Goal: Task Accomplishment & Management: Manage account settings

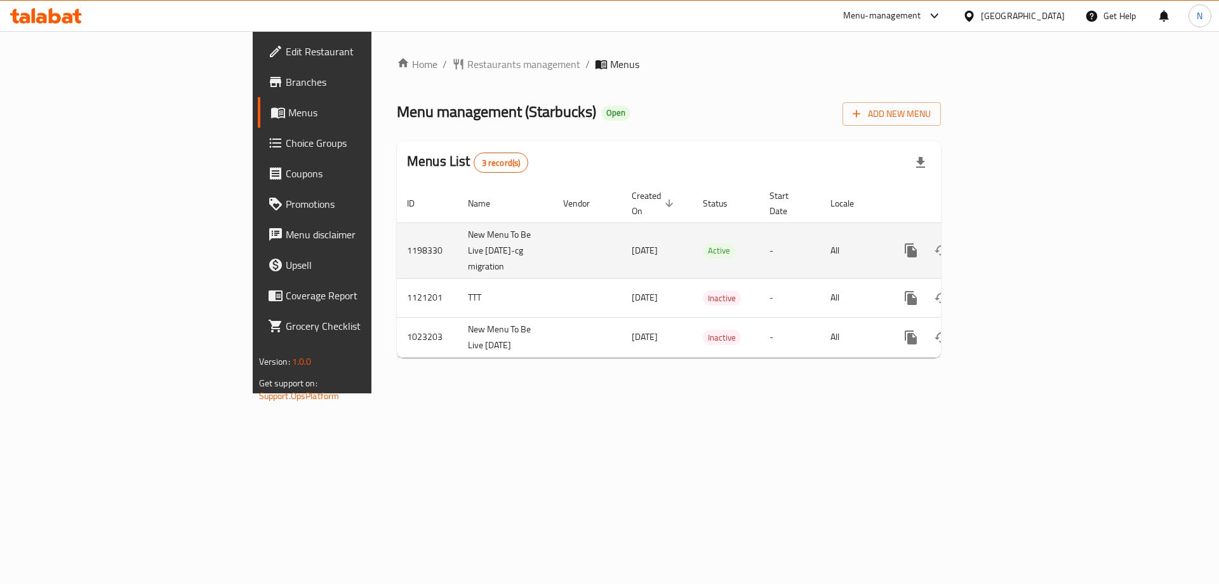
click at [1010, 243] on icon "enhanced table" at bounding box center [1002, 250] width 15 height 15
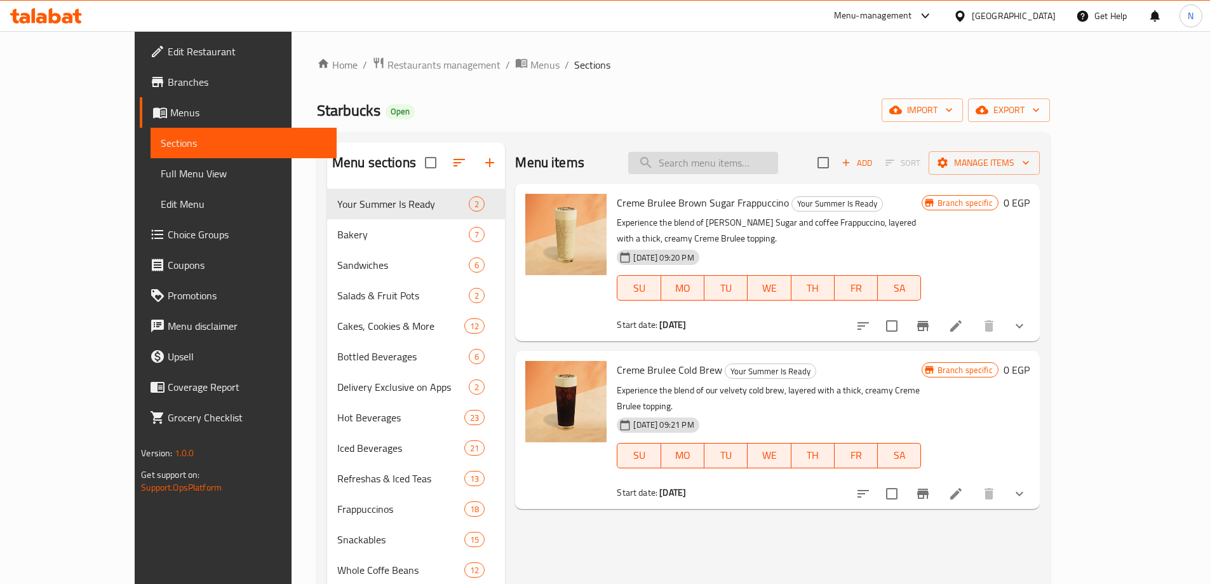
click at [751, 173] on input "search" at bounding box center [703, 163] width 150 height 22
paste input "511030"
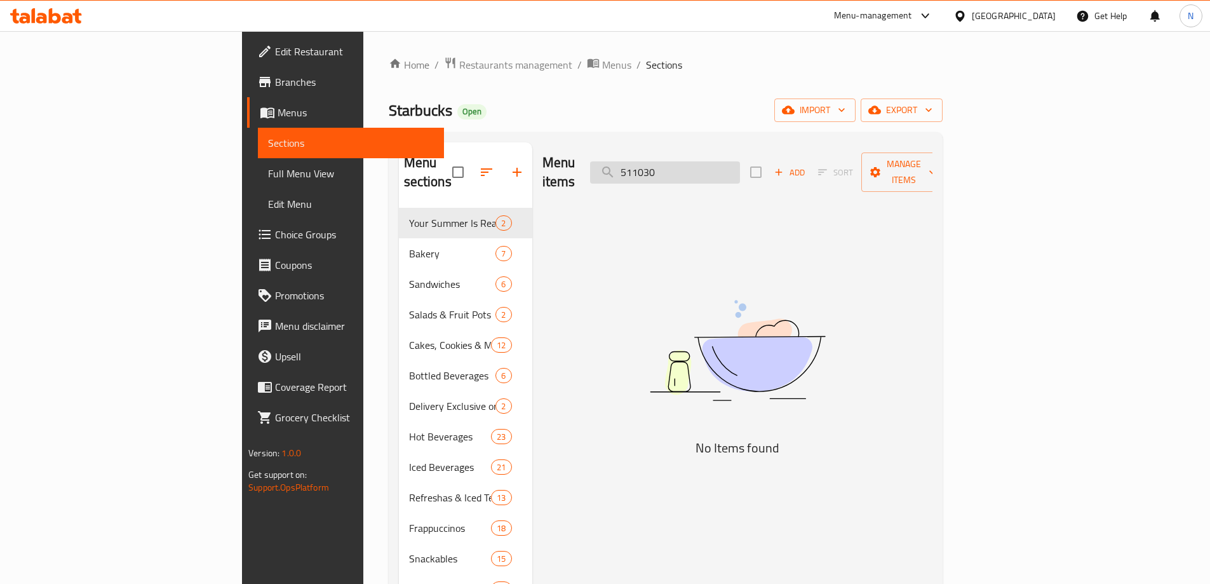
click at [729, 161] on input "511030" at bounding box center [665, 172] width 150 height 22
paste input "Whole Coffee Beans Odyssey Blend 250g"
click at [729, 161] on input "Whole Coffee Beans Odyssey Blend 250g" at bounding box center [665, 172] width 150 height 22
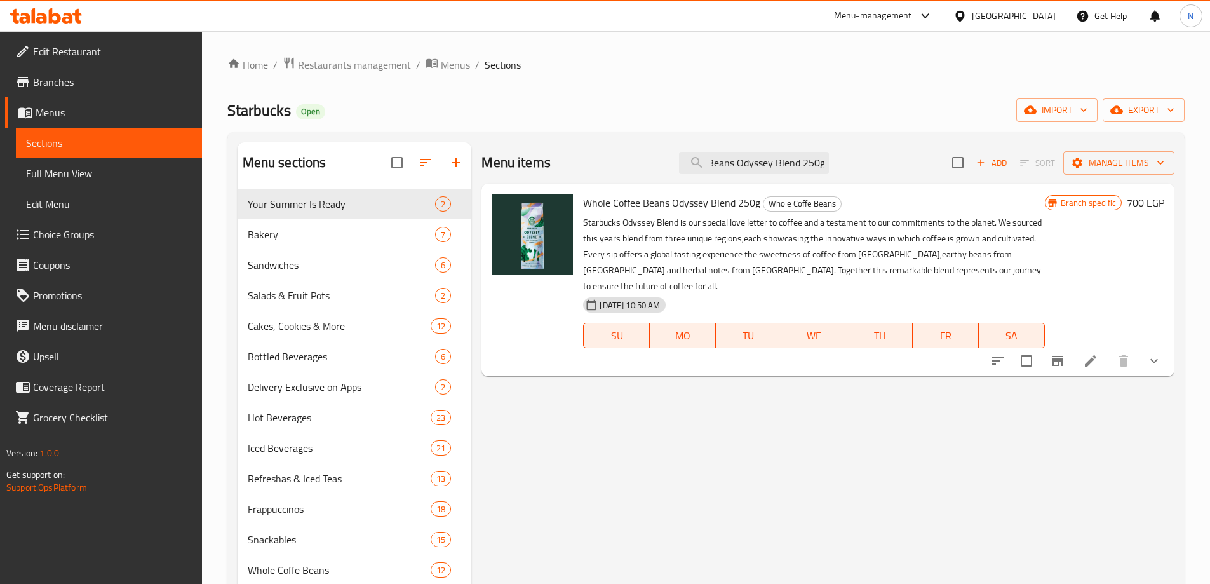
type input "Whole Coffee Beans Odyssey Blend 250g"
click at [1160, 358] on button "show more" at bounding box center [1154, 360] width 30 height 30
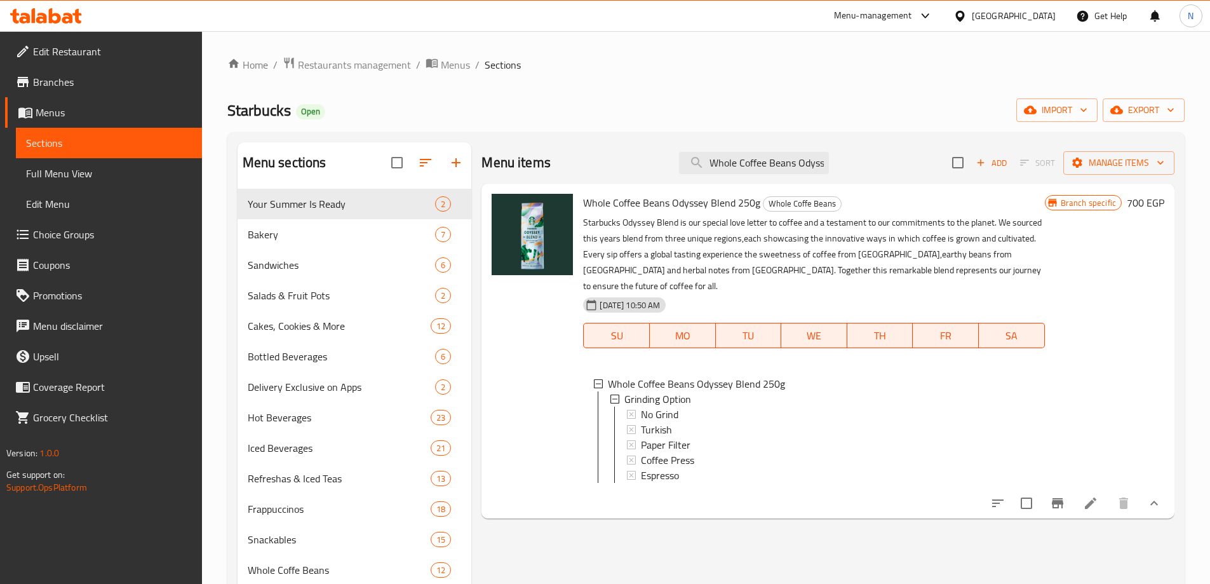
click at [902, 232] on p "Starbucks Odyssey Blend is our special love letter to coffee and a testament to…" at bounding box center [813, 254] width 461 height 79
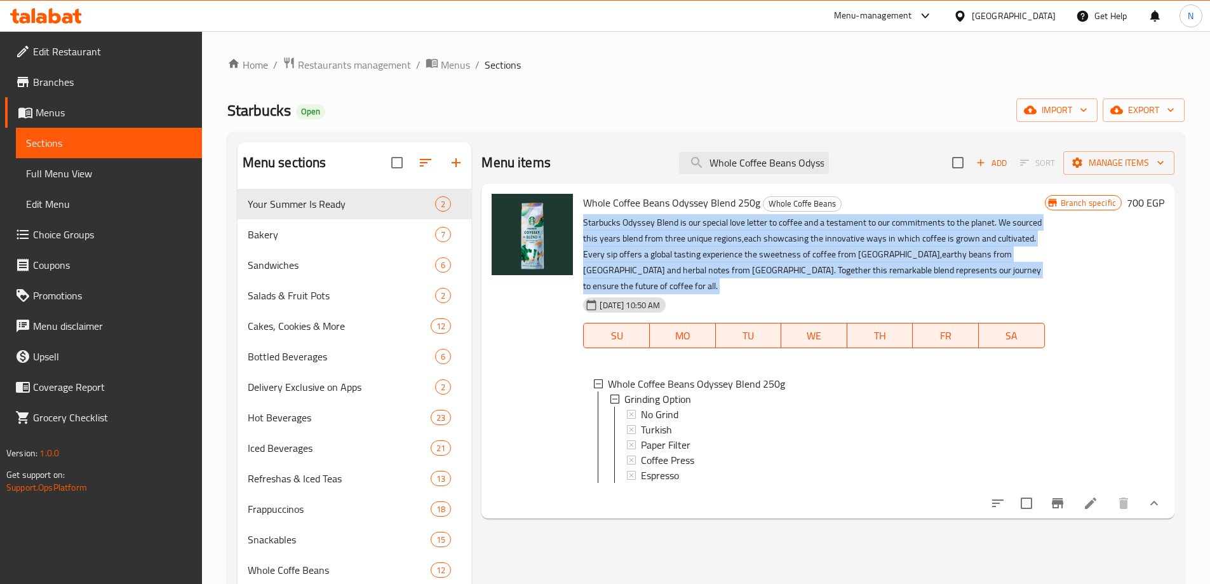
click at [902, 232] on p "Starbucks Odyssey Blend is our special love letter to coffee and a testament to…" at bounding box center [813, 254] width 461 height 79
copy div "Starbucks Odyssey Blend is our special love letter to coffee and a testament to…"
click at [1081, 496] on li at bounding box center [1091, 503] width 36 height 23
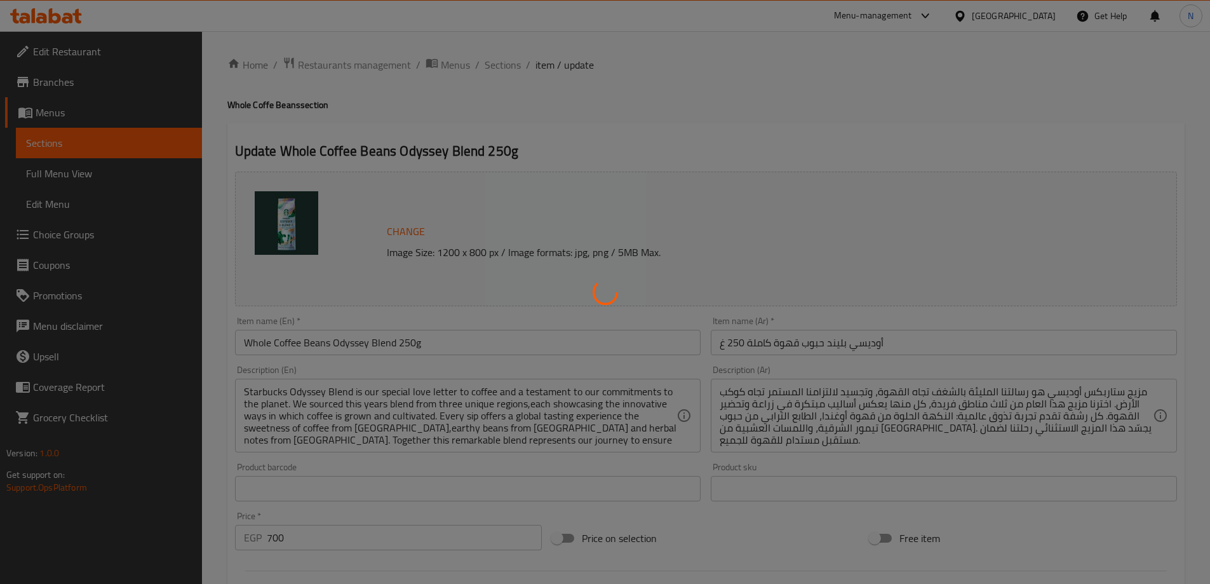
type input "طرق طحن القهوة"
type input "1"
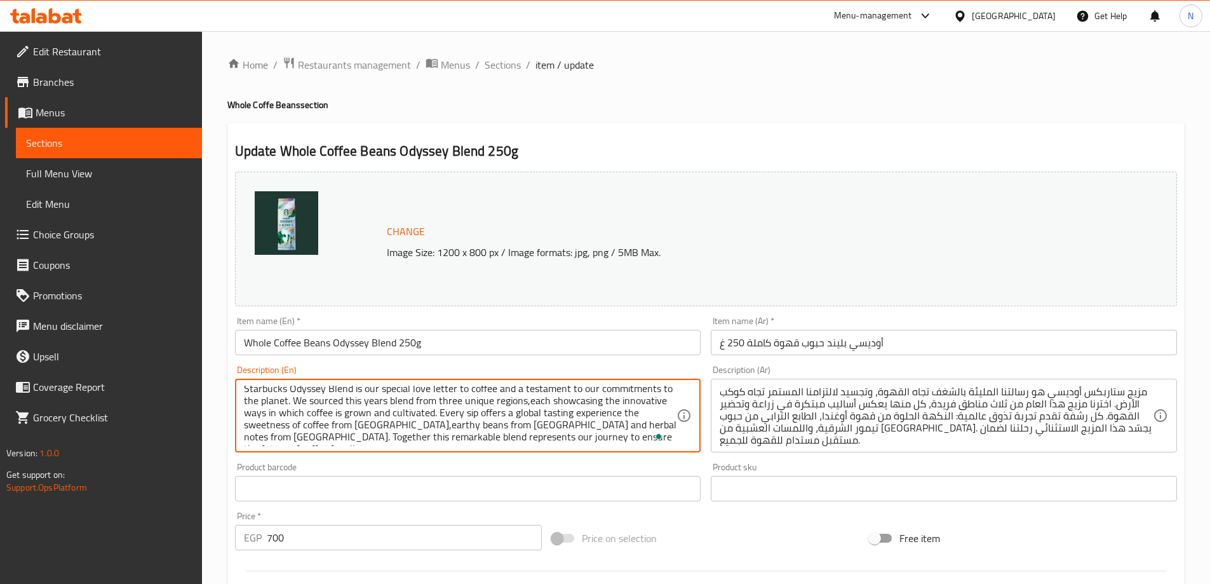
scroll to position [3, 0]
click at [648, 434] on textarea "Starbucks Odyssey Blend is our special love letter to coffee and a testament to…" at bounding box center [460, 415] width 433 height 60
paste textarea "Starbucks Odyssey Blend® is our special love letter to coffee and a testament t…"
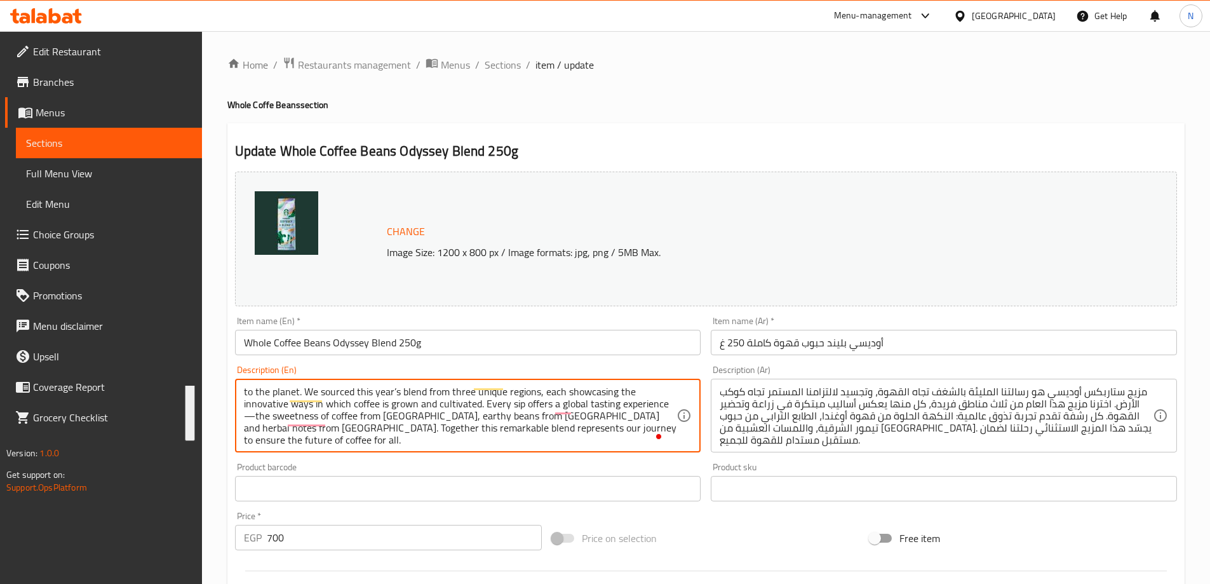
drag, startPoint x: 362, startPoint y: 391, endPoint x: 579, endPoint y: 488, distance: 237.3
click at [579, 488] on div "Change Image Size: 1200 x 800 px / Image formats: jpg, png / 5MB Max. Item name…" at bounding box center [706, 449] width 952 height 566
type textarea "Starbucks Odyssey Blend is our special love letter to coffee and a testament to…"
click at [437, 338] on input "Whole Coffee Beans Odyssey Blend 250g" at bounding box center [468, 342] width 466 height 25
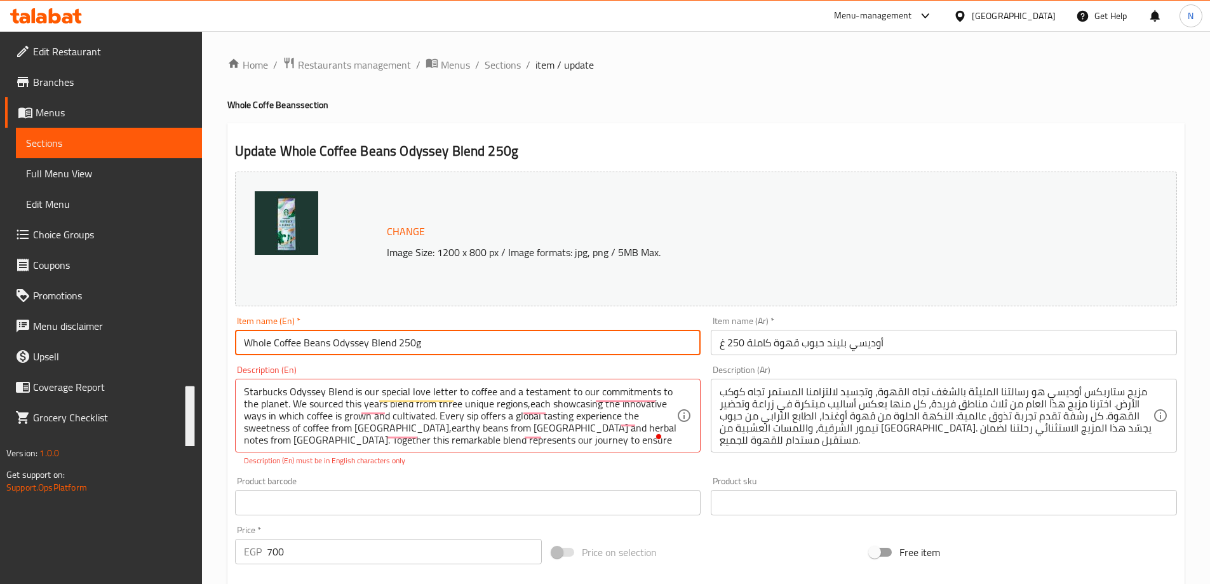
click at [437, 338] on input "Whole Coffee Beans Odyssey Blend 250g" at bounding box center [468, 342] width 466 height 25
click at [518, 65] on span "Sections" at bounding box center [503, 64] width 36 height 15
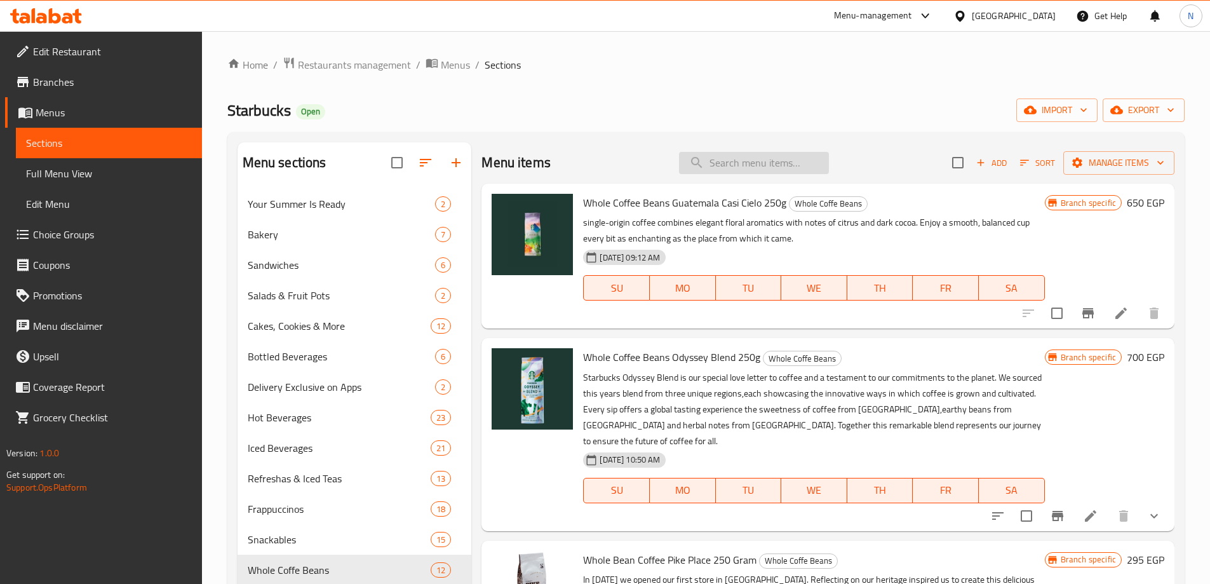
click at [772, 158] on input "search" at bounding box center [754, 163] width 150 height 22
paste input "Whole Coffee Beans Odyssey Blend 250g"
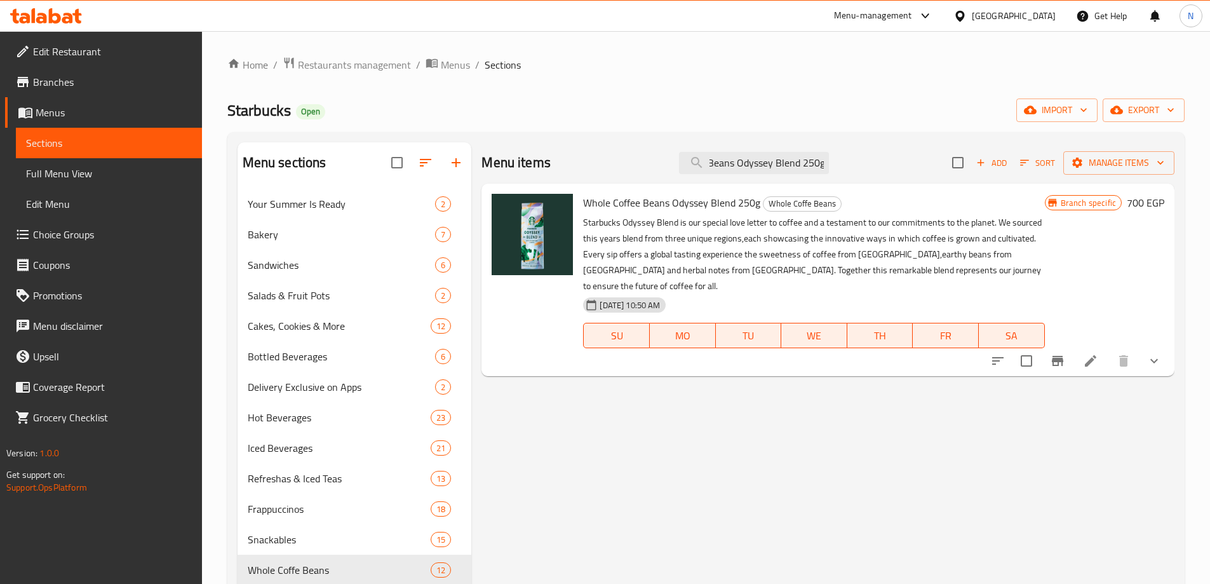
type input "Whole Coffee Beans Odyssey Blend 250g"
click at [1067, 345] on button "Branch-specific-item" at bounding box center [1057, 360] width 30 height 30
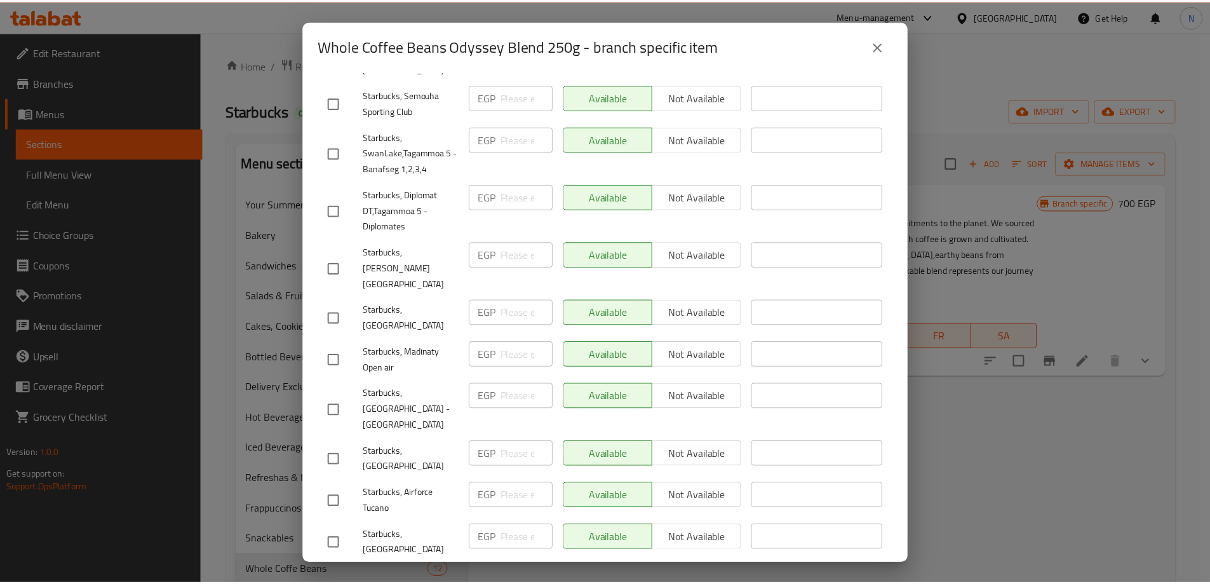
scroll to position [2157, 0]
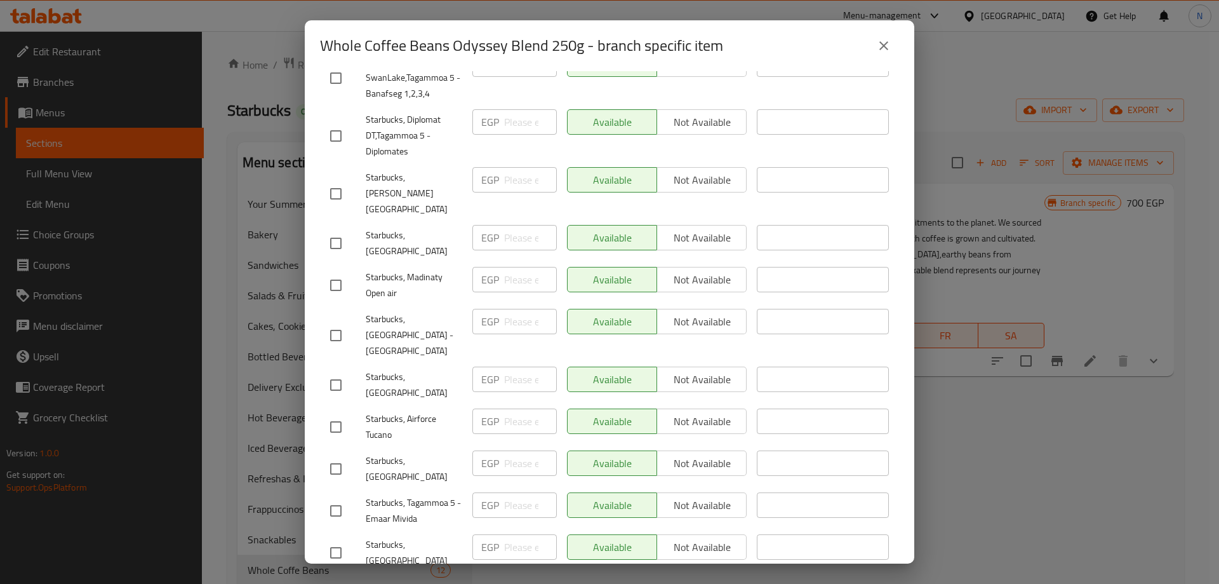
click at [891, 48] on icon "close" at bounding box center [883, 45] width 15 height 15
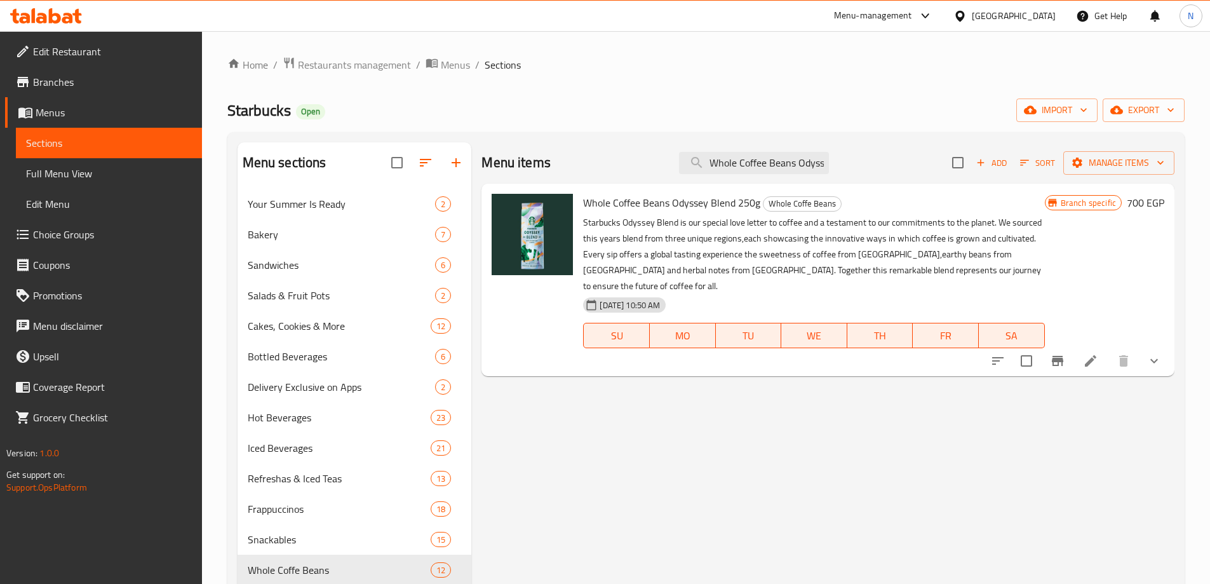
click at [70, 81] on span "Branches" at bounding box center [112, 81] width 159 height 15
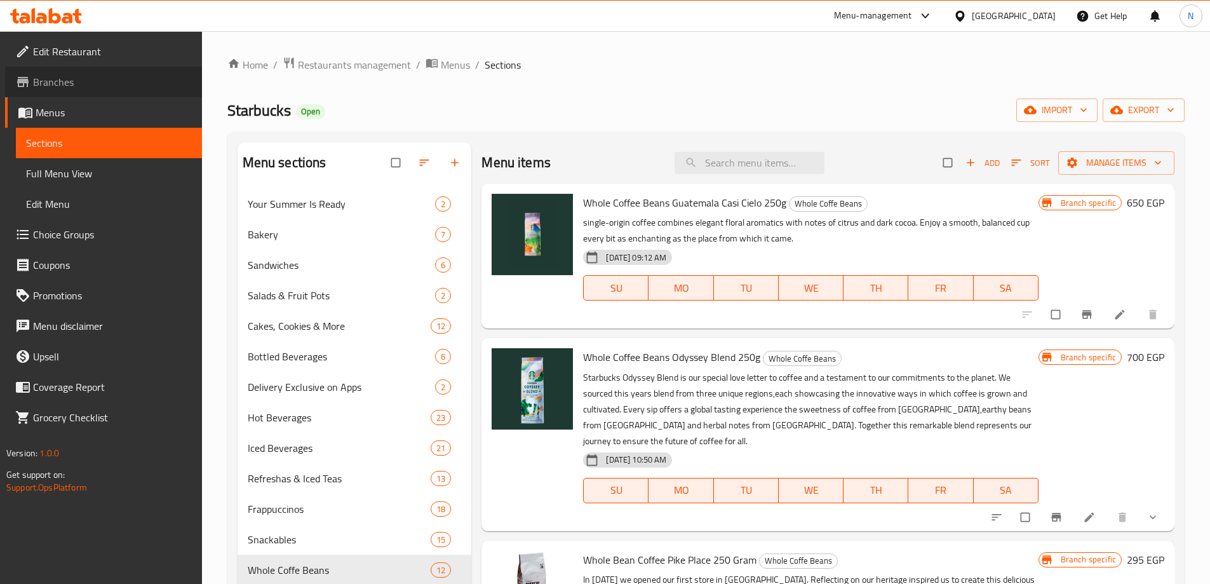
click at [117, 89] on span "Branches" at bounding box center [112, 81] width 159 height 15
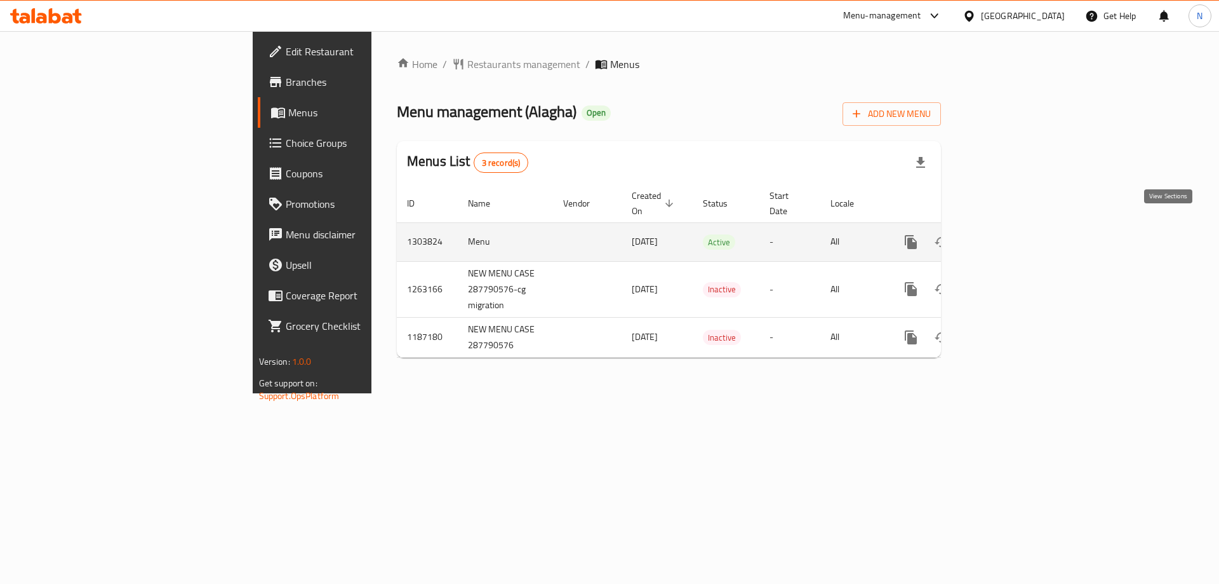
click at [1008, 236] on icon "enhanced table" at bounding box center [1002, 241] width 11 height 11
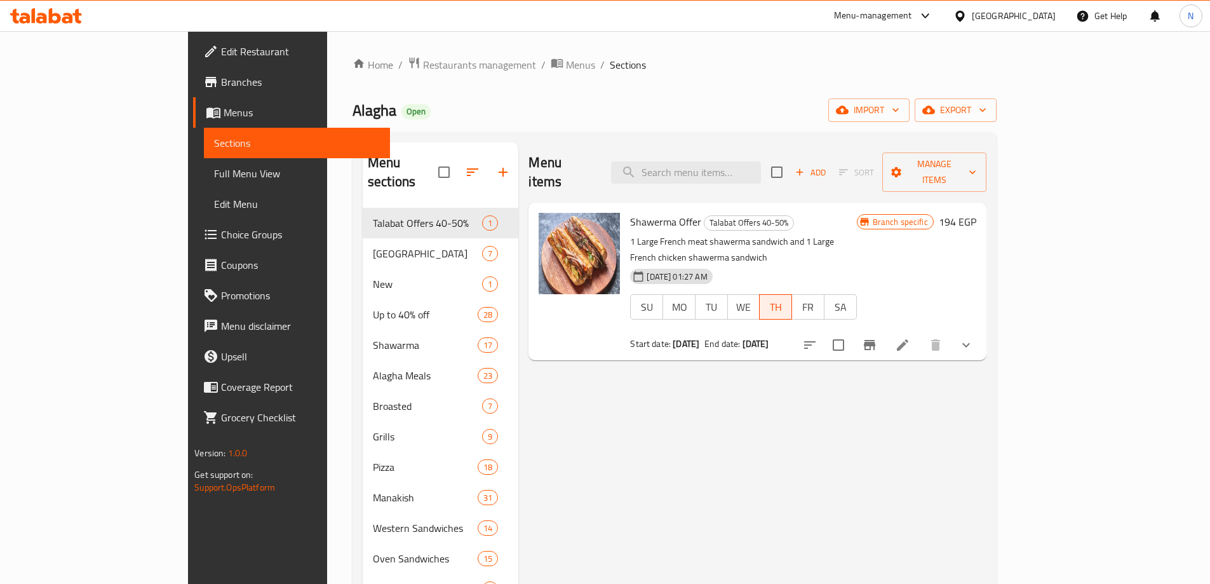
click at [789, 175] on div "Menu items Add Sort Manage items" at bounding box center [756, 172] width 457 height 60
click at [761, 161] on input "search" at bounding box center [686, 172] width 150 height 22
paste input "Fatteh Mix"
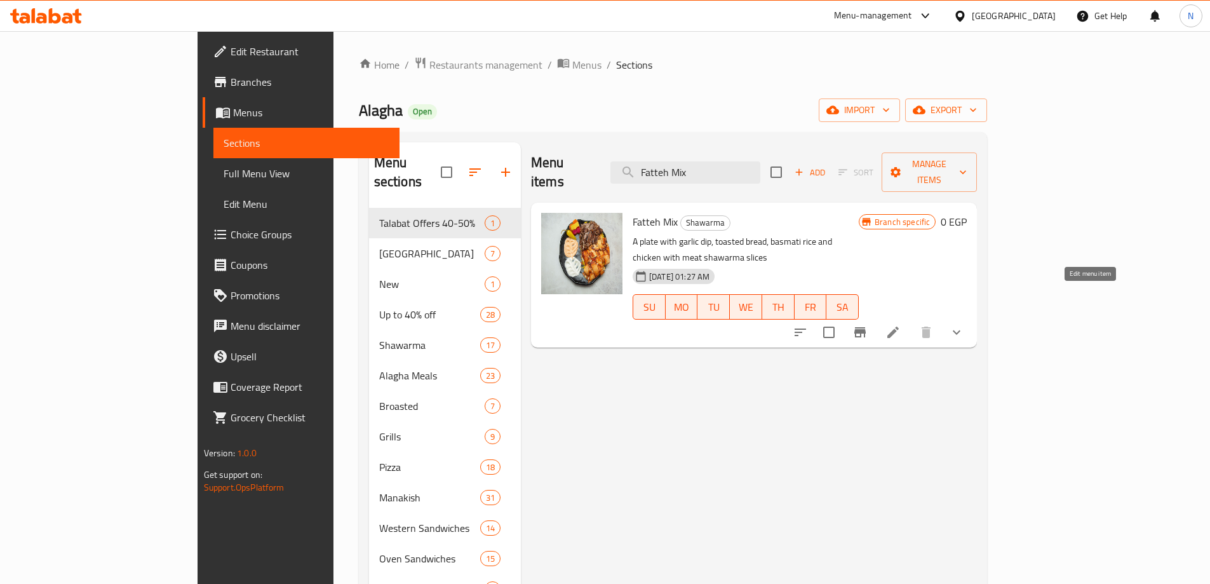
type input "Fatteh Mix"
click at [899, 326] on icon at bounding box center [892, 331] width 11 height 11
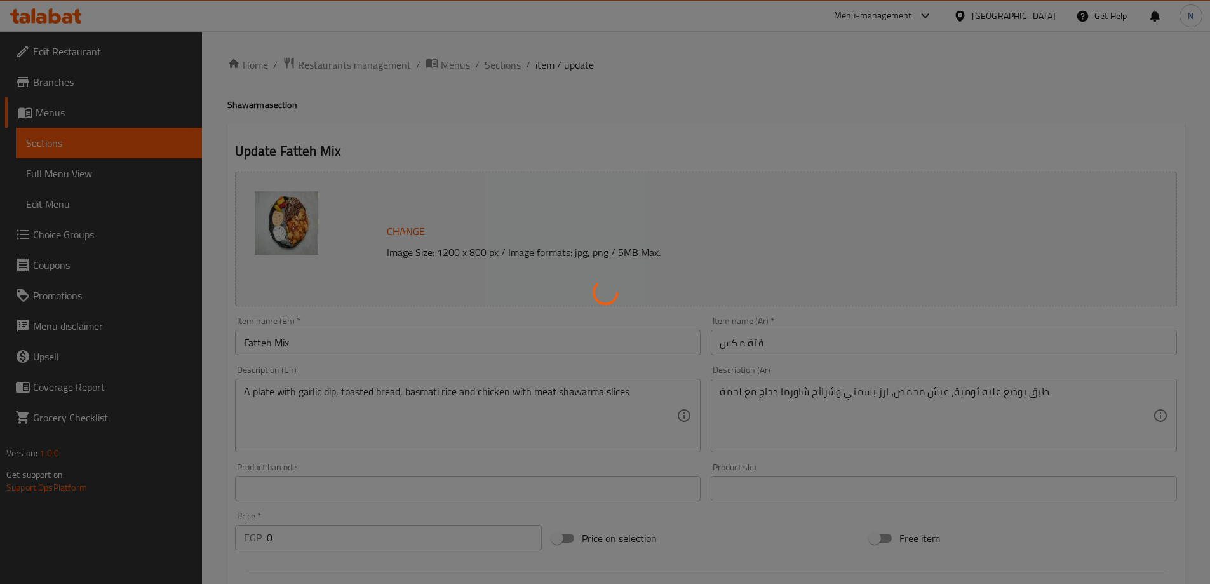
type input "خليها كومبو"
type input "0"
type input "الإضافات :"
type input "0"
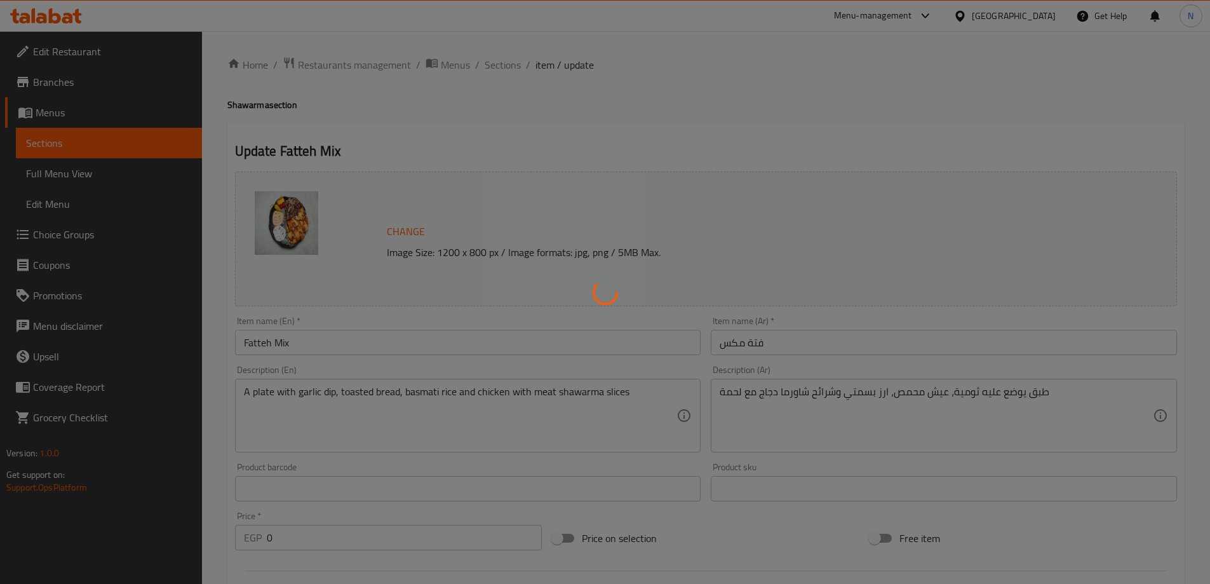
type input "7"
type input "اختيارك من الحجم:"
type input "1"
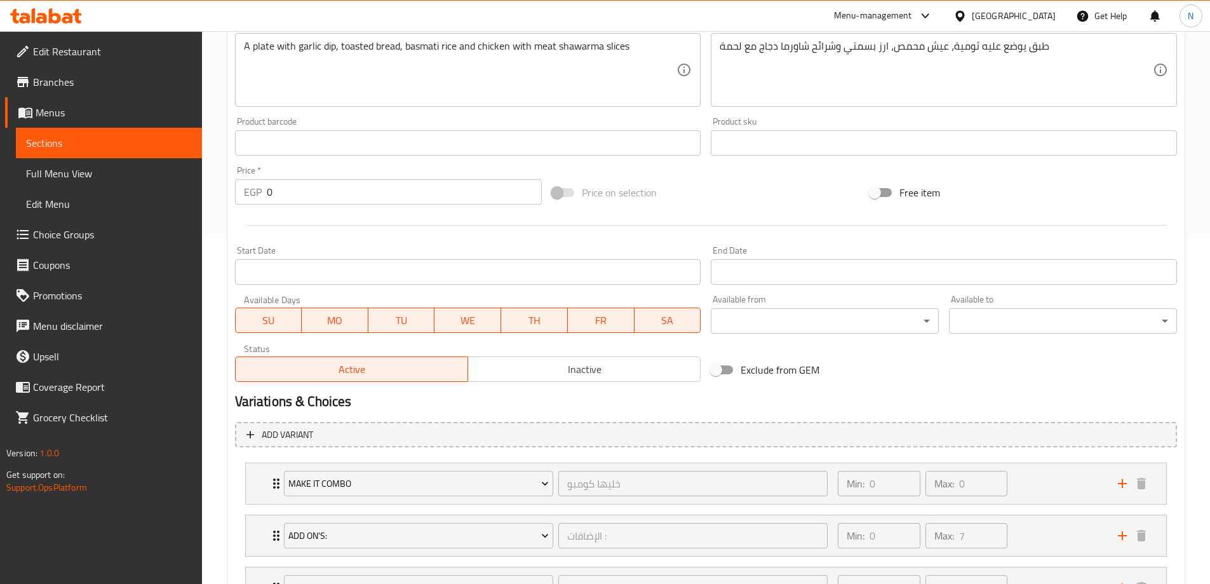
scroll to position [457, 0]
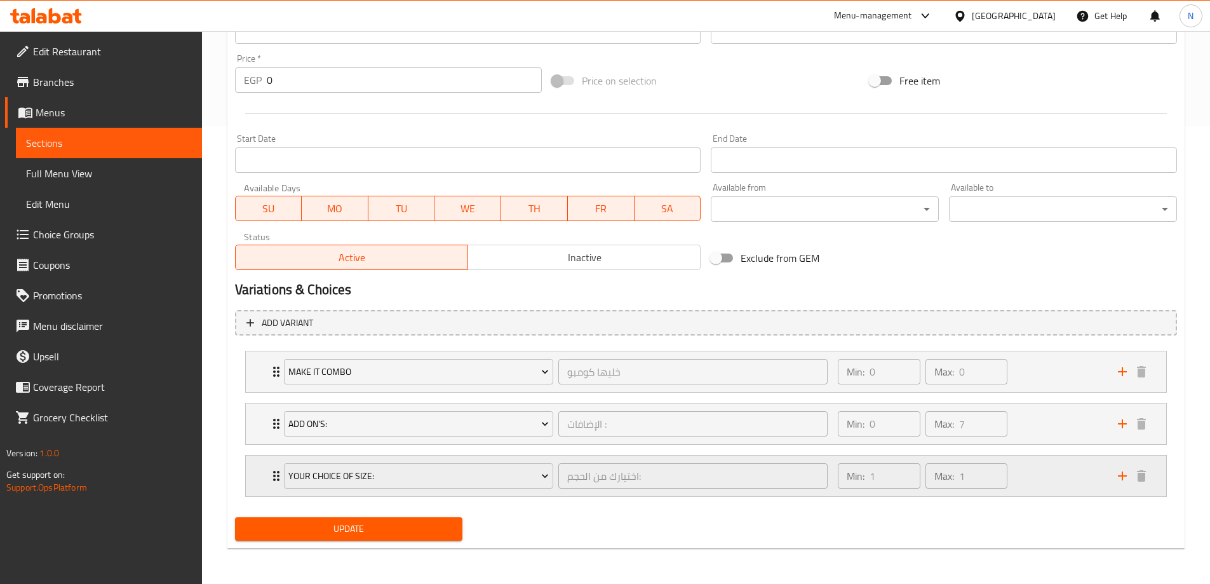
click at [253, 392] on div "Your Choice Of Size: اختيارك من الحجم: ​ Min: 1 ​ Max: 1 ​" at bounding box center [706, 371] width 920 height 41
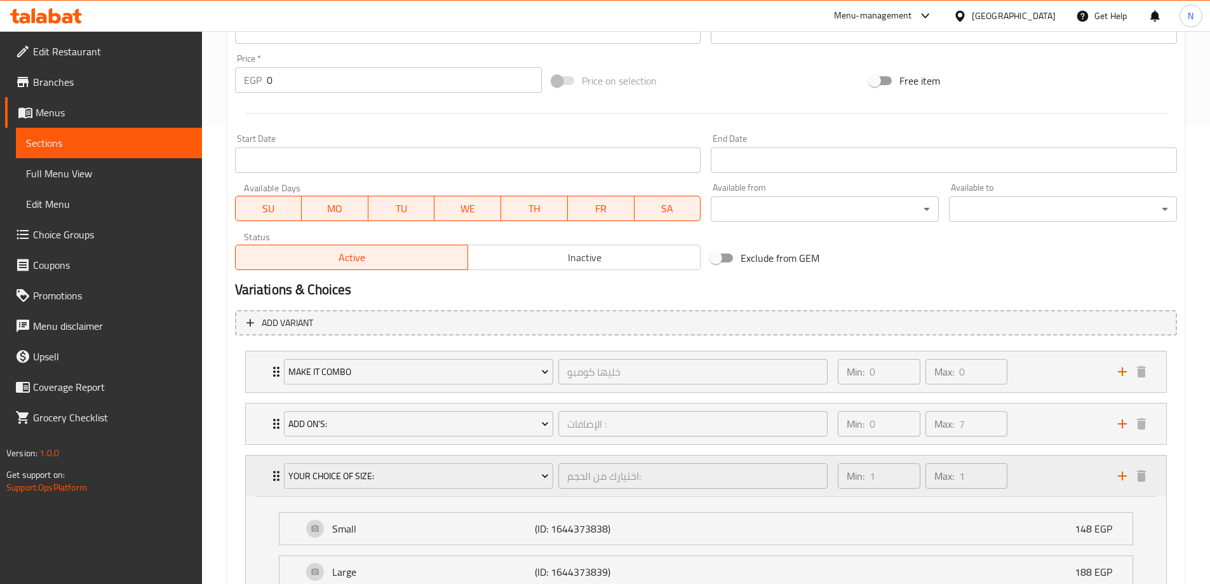
scroll to position [570, 0]
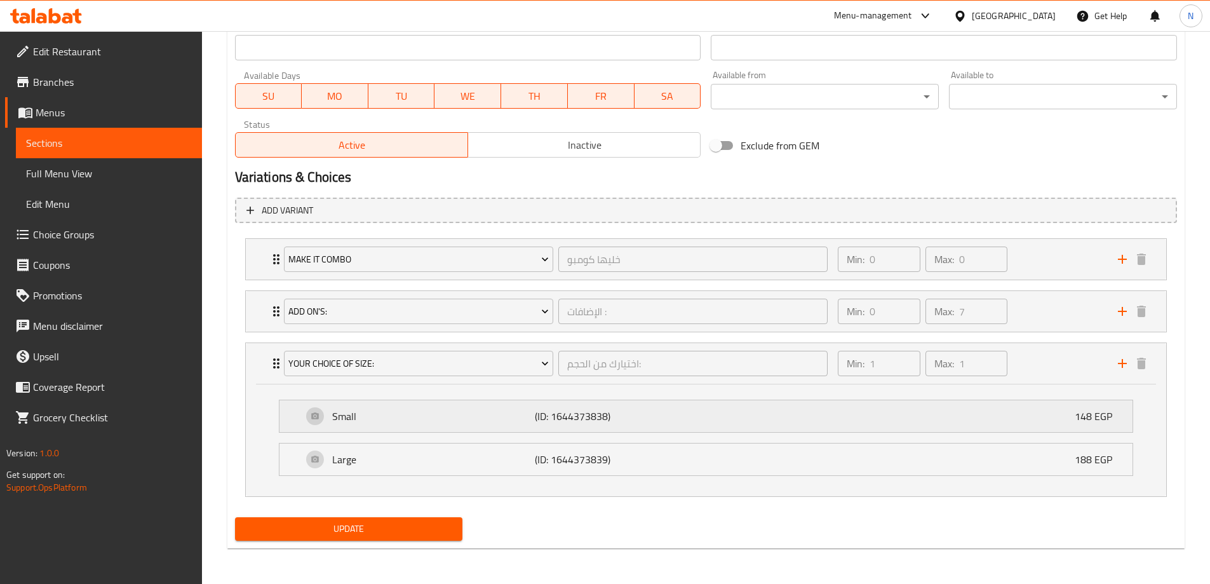
click at [727, 423] on div "Small (ID: 1644373838) 148 EGP" at bounding box center [709, 416] width 815 height 32
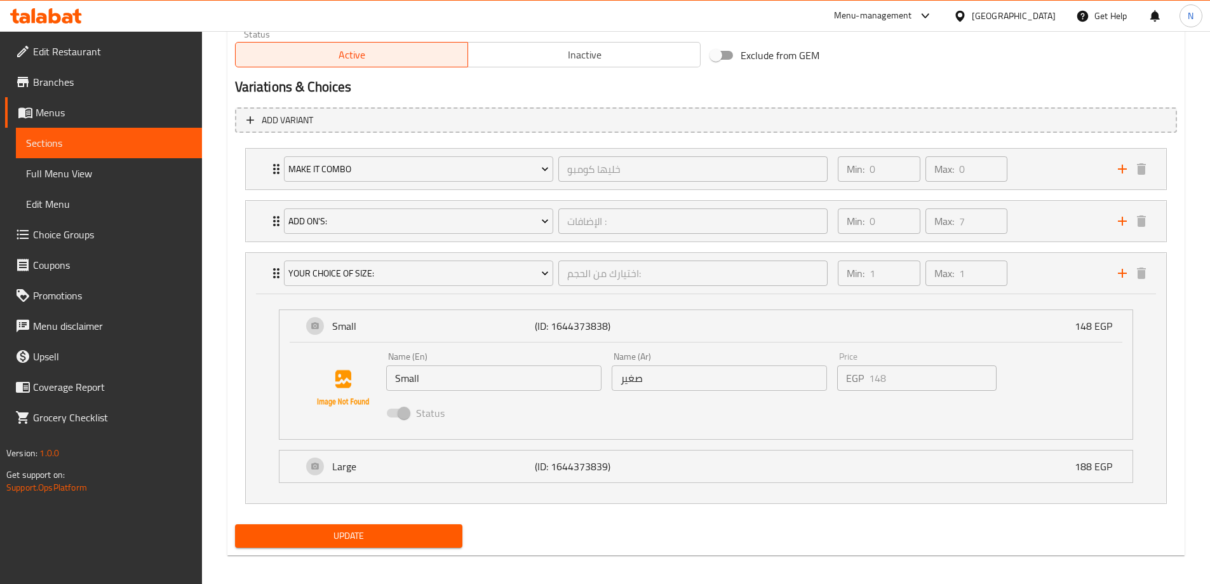
scroll to position [667, 0]
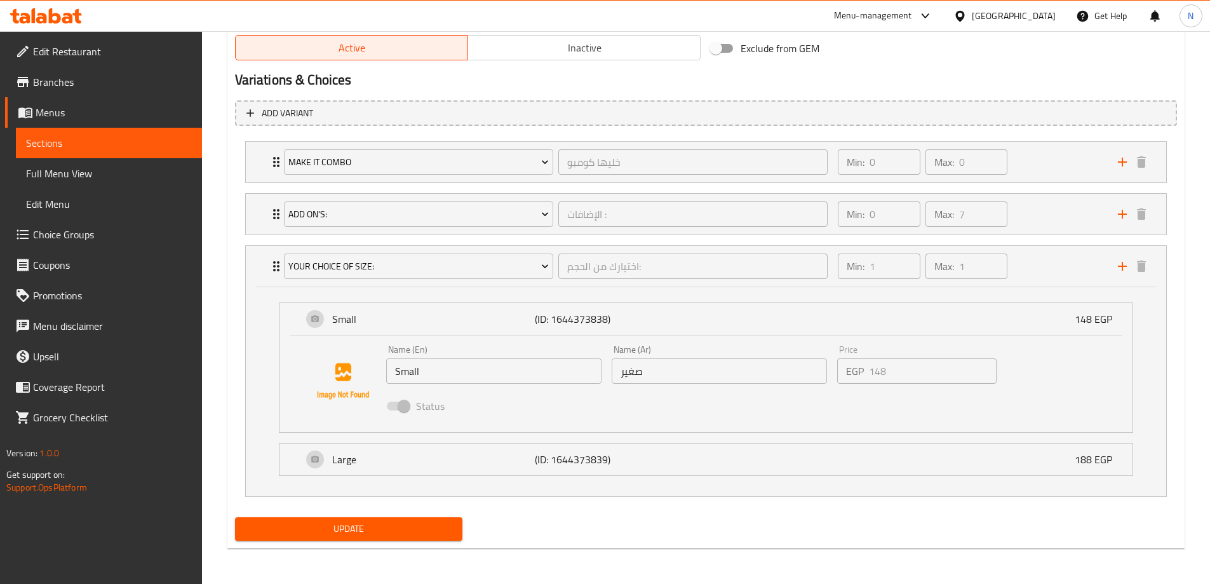
click at [76, 234] on span "Choice Groups" at bounding box center [112, 234] width 159 height 15
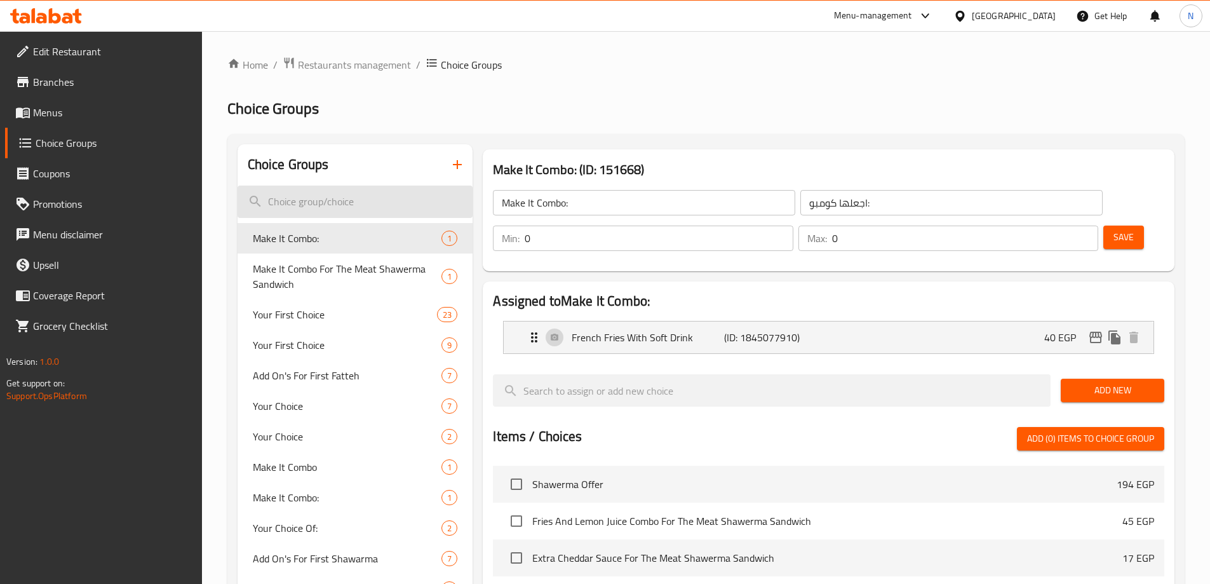
click at [334, 206] on input "search" at bounding box center [355, 201] width 236 height 32
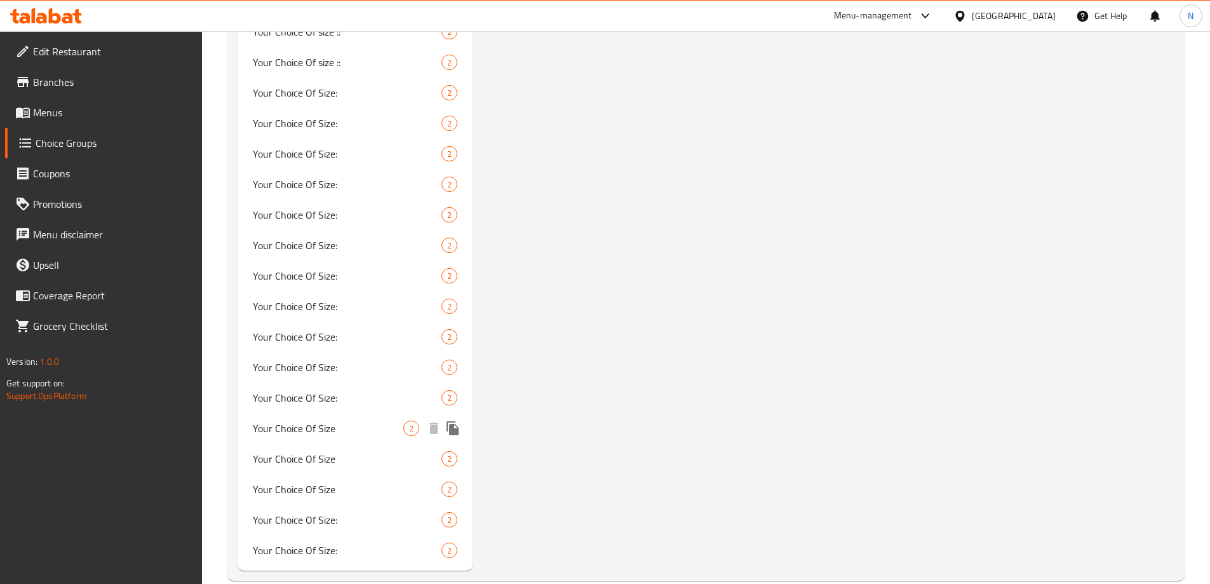
scroll to position [2210, 0]
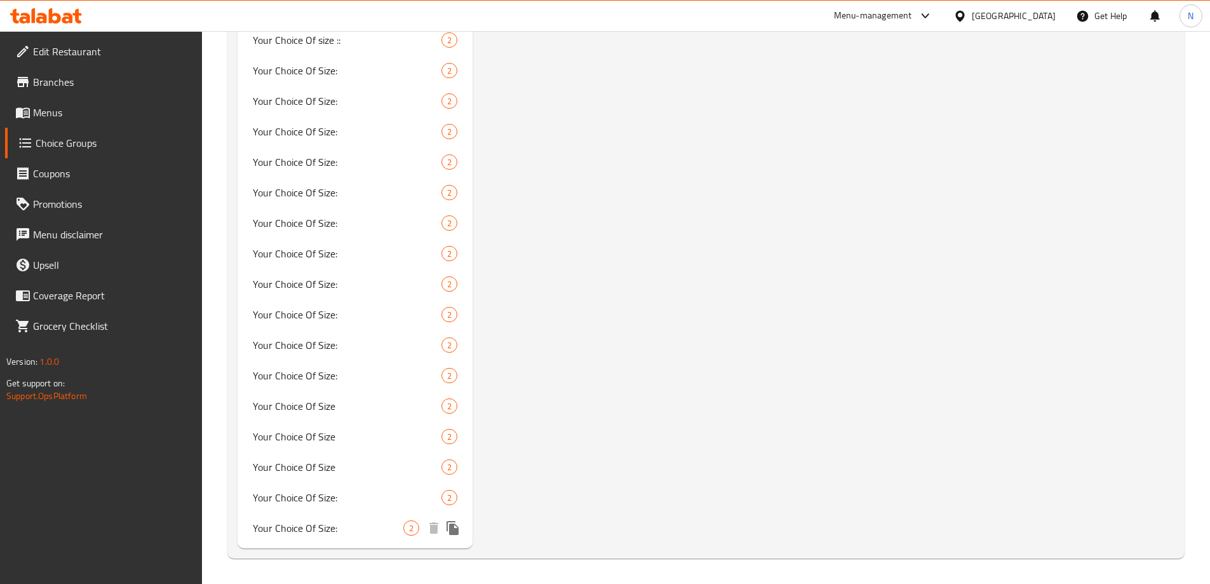
type input "size"
click at [326, 518] on div "Your Choice Of Size: 2" at bounding box center [355, 527] width 236 height 30
type input "Your Choice Of Size:"
type input "اختيارك من الحجم:"
type input "1"
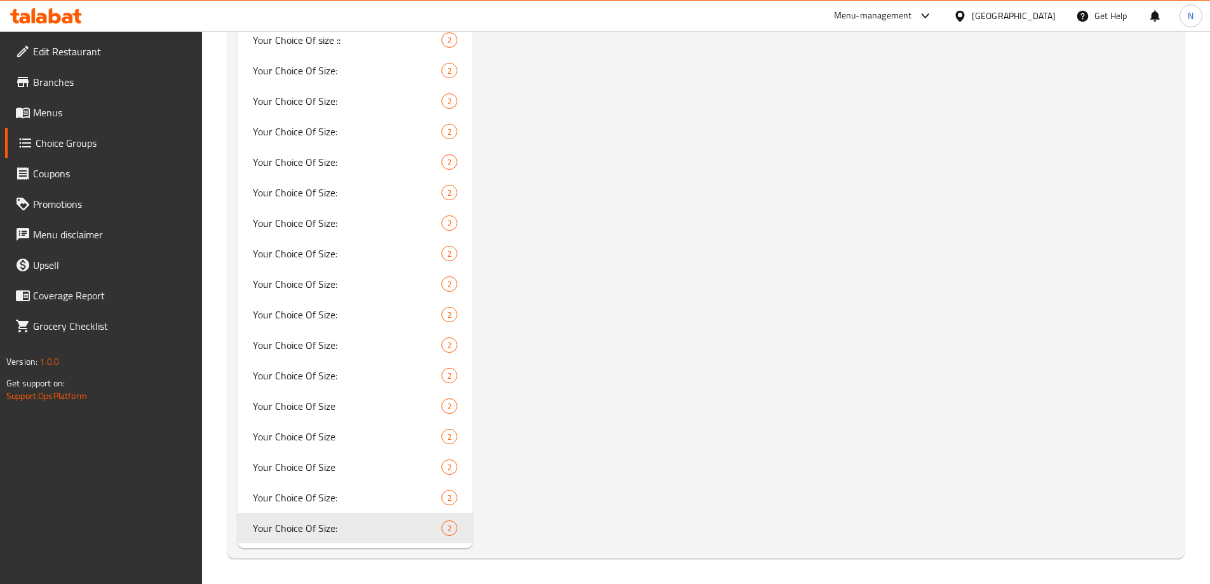
type input "1"
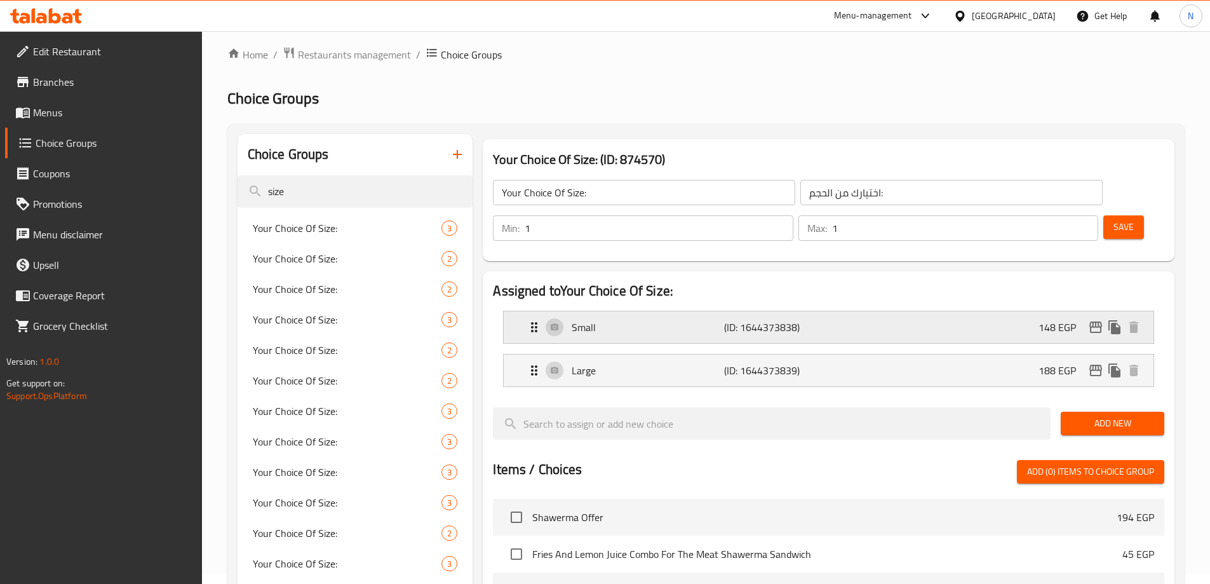
click at [1087, 318] on div "148 EGP" at bounding box center [1090, 327] width 105 height 19
click at [1093, 319] on icon "edit" at bounding box center [1095, 326] width 15 height 15
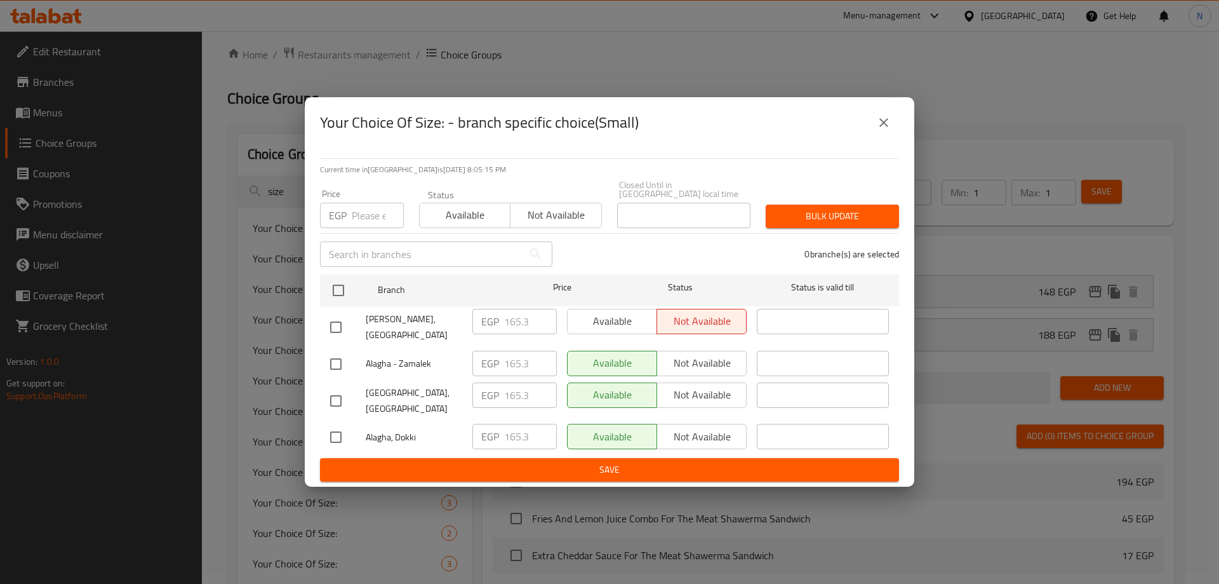
click at [885, 128] on button "close" at bounding box center [884, 122] width 30 height 30
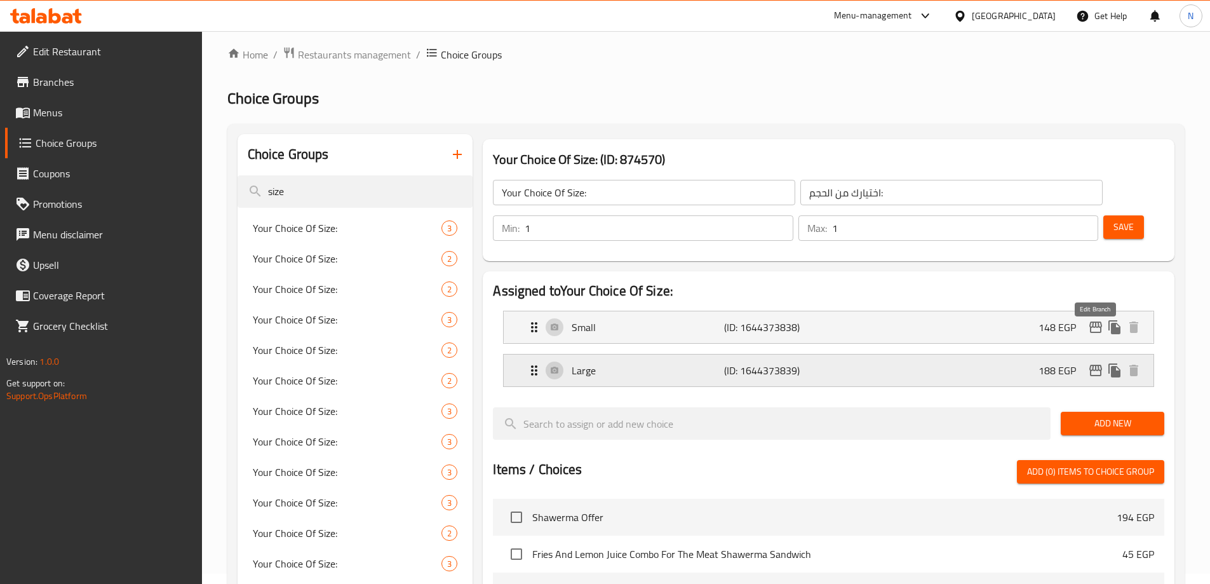
click at [1099, 365] on icon "edit" at bounding box center [1095, 370] width 13 height 11
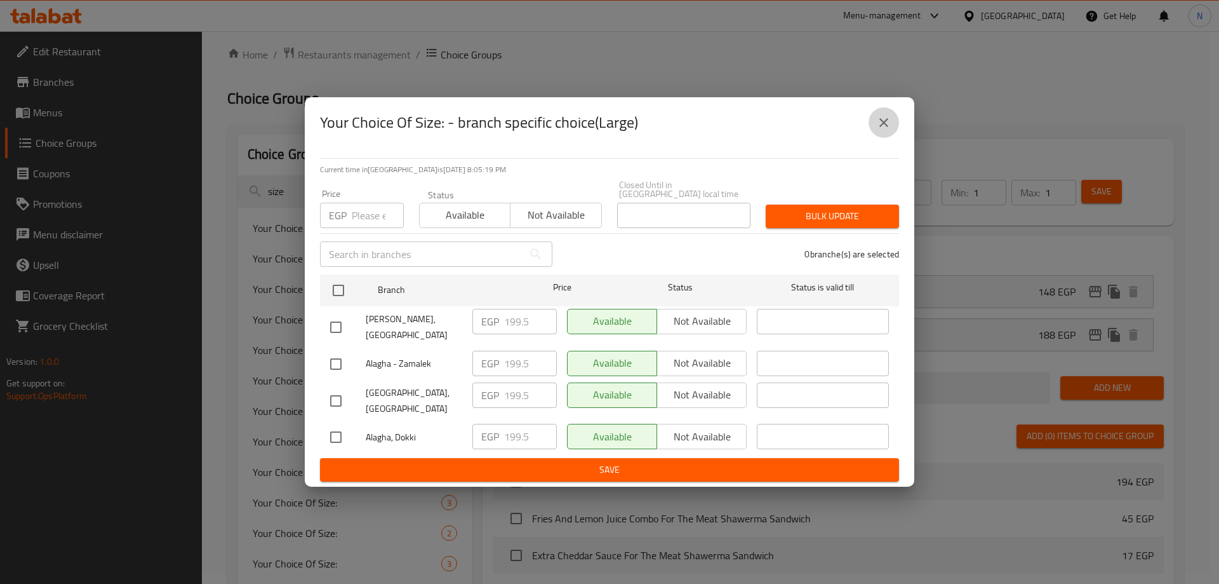
click at [897, 135] on button "close" at bounding box center [884, 122] width 30 height 30
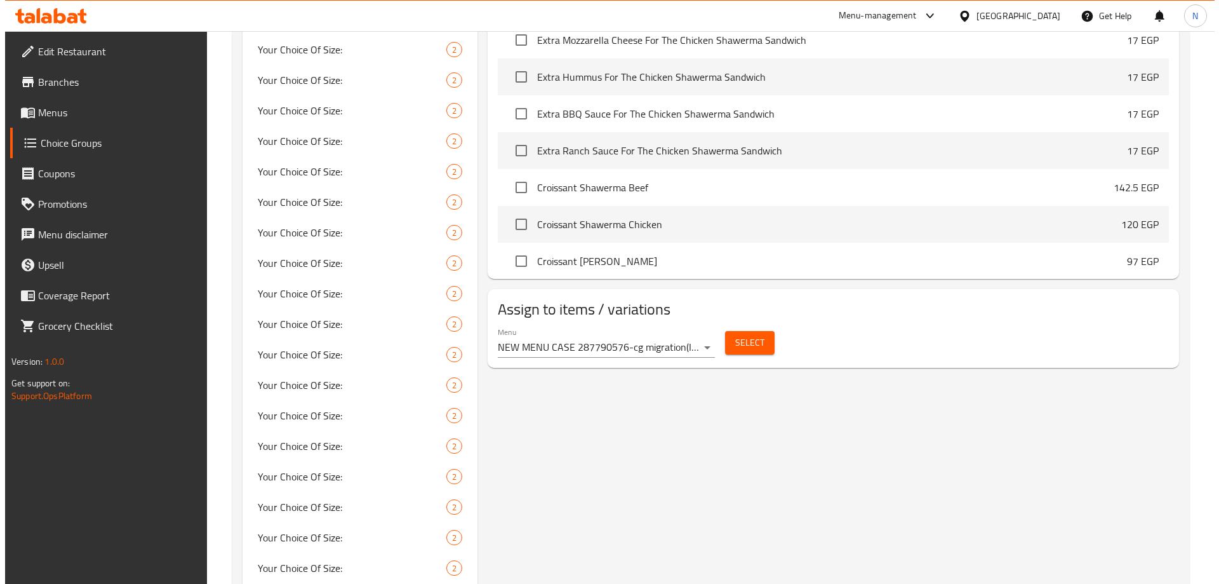
scroll to position [645, 0]
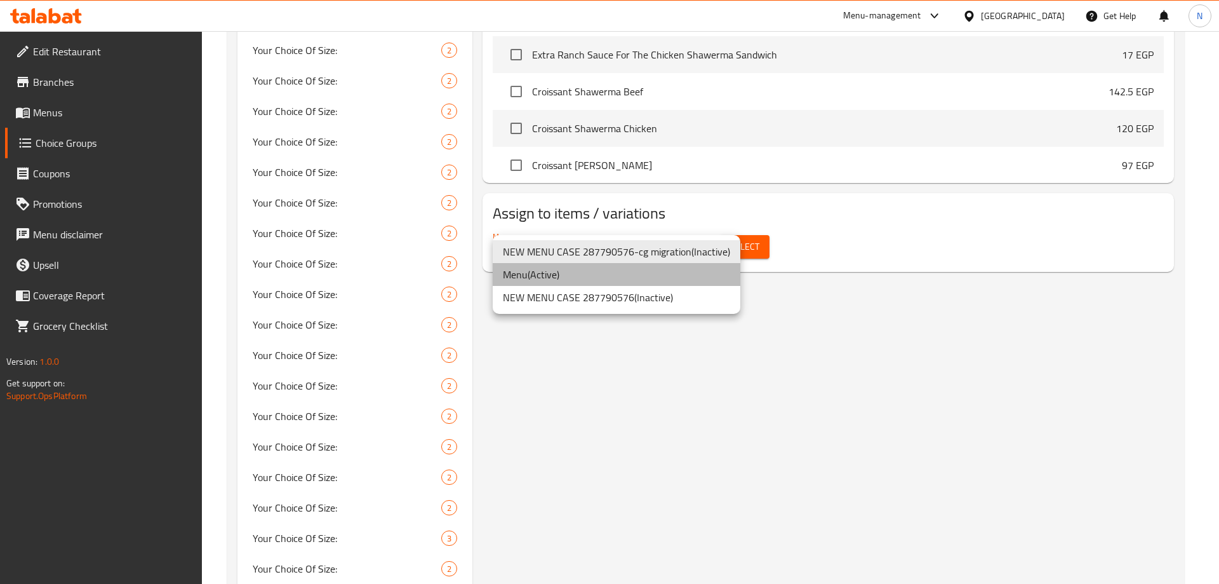
click at [694, 280] on li "Menu ( Active )" at bounding box center [617, 274] width 248 height 23
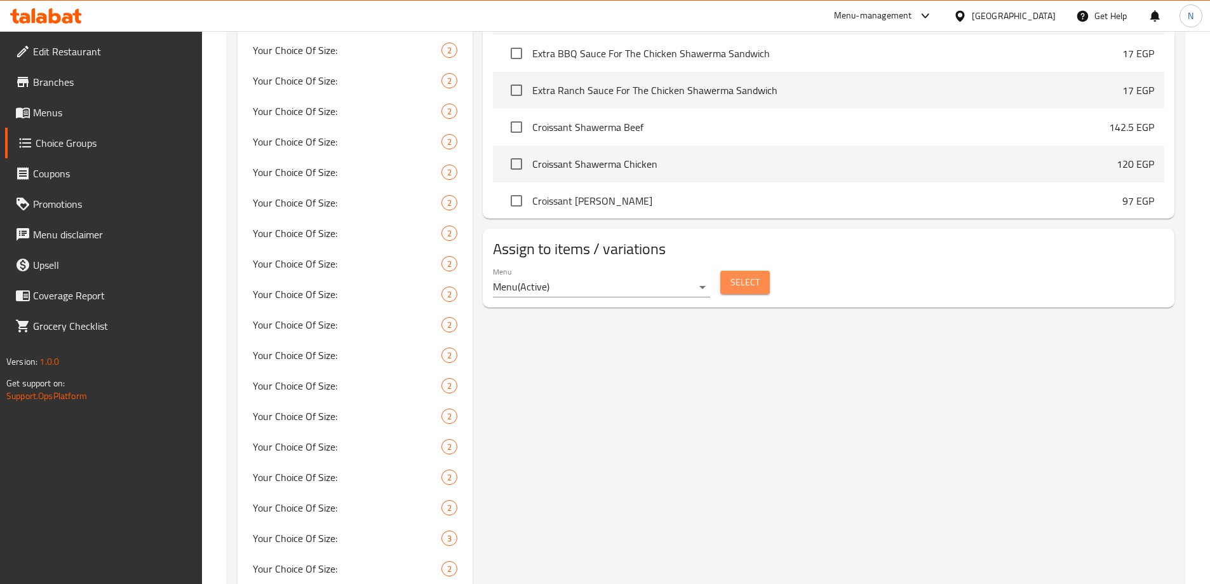
click at [726, 271] on button "Select" at bounding box center [745, 282] width 50 height 23
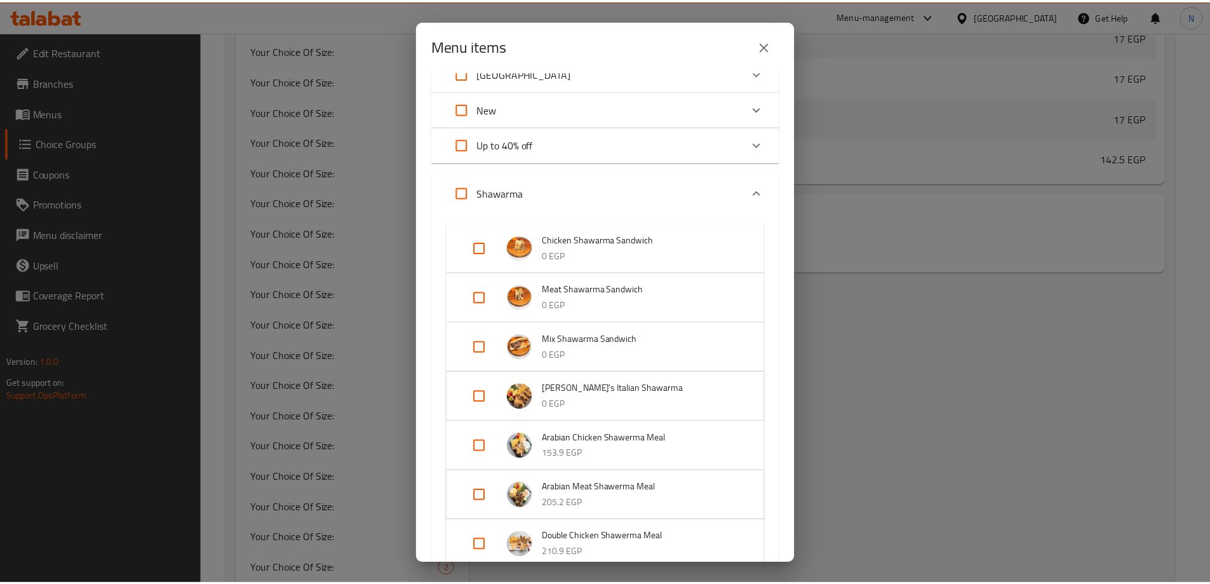
scroll to position [0, 0]
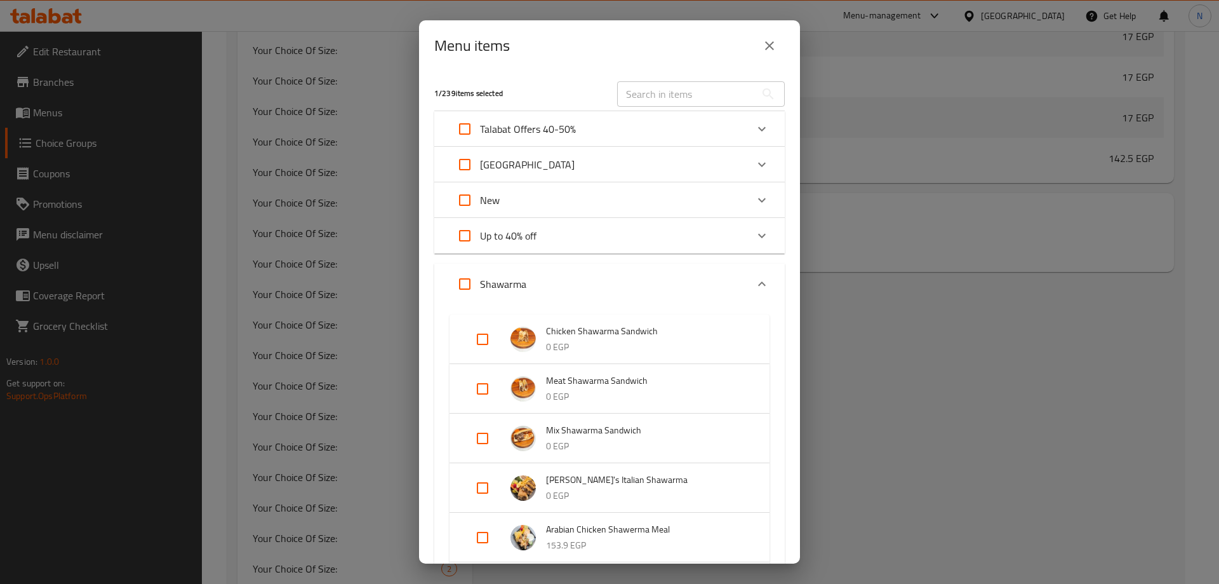
click at [766, 56] on button "close" at bounding box center [769, 45] width 30 height 30
